Goal: Task Accomplishment & Management: Manage account settings

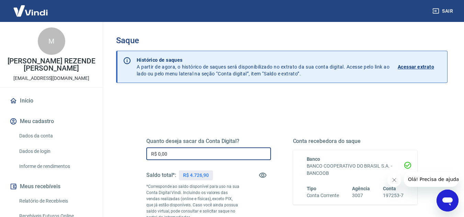
click at [195, 152] on input "R$ 0,00" at bounding box center [208, 154] width 125 height 13
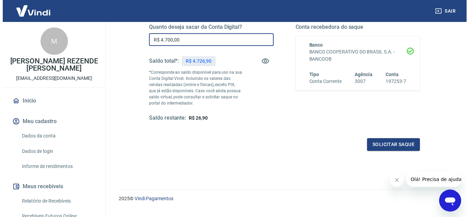
scroll to position [128, 0]
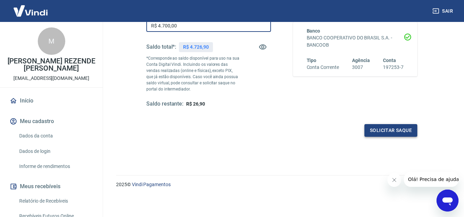
type input "R$ 4.700,00"
click at [378, 131] on button "Solicitar saque" at bounding box center [390, 130] width 53 height 13
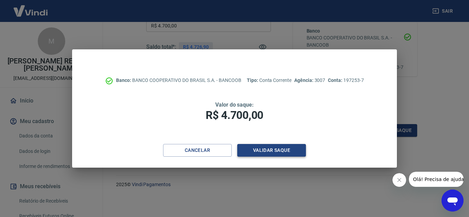
click at [276, 153] on button "Validar saque" at bounding box center [271, 150] width 69 height 13
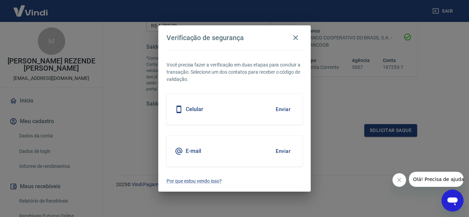
click at [283, 149] on button "Enviar" at bounding box center [283, 151] width 22 height 14
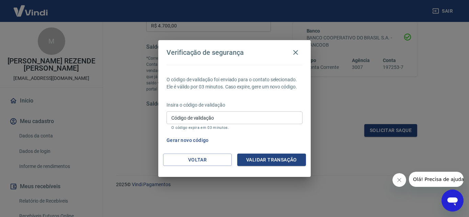
click at [234, 116] on input "Código de validação" at bounding box center [234, 118] width 136 height 13
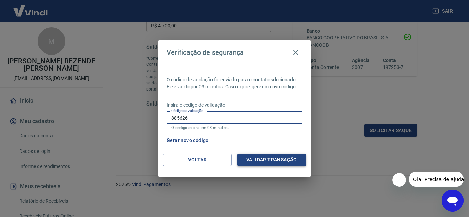
type input "885626"
click at [255, 157] on button "Validar transação" at bounding box center [271, 160] width 69 height 13
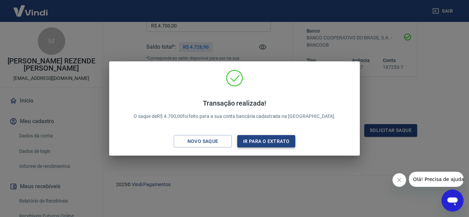
click at [268, 140] on button "Ir para o extrato" at bounding box center [266, 141] width 58 height 13
